Goal: Transaction & Acquisition: Book appointment/travel/reservation

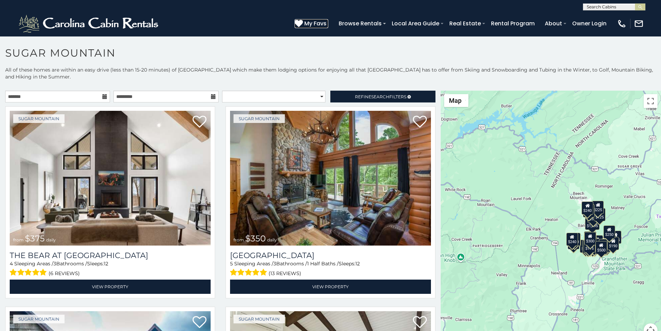
click at [303, 20] on icon at bounding box center [299, 23] width 8 height 8
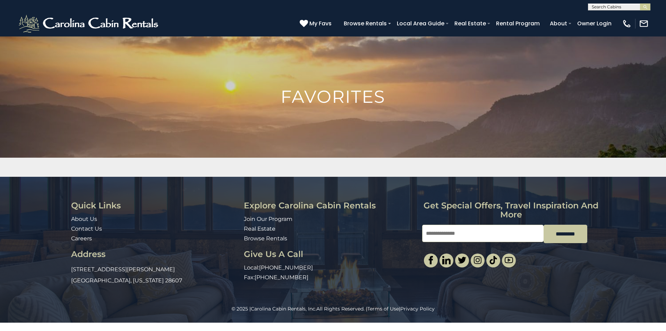
click at [666, 218] on div "Quick Links About Us Contact Us Careers Address 491 George Wilson Road Boone, N…" at bounding box center [333, 241] width 666 height 128
click at [644, 6] on img "submit" at bounding box center [645, 7] width 5 height 5
